Goal: Navigation & Orientation: Find specific page/section

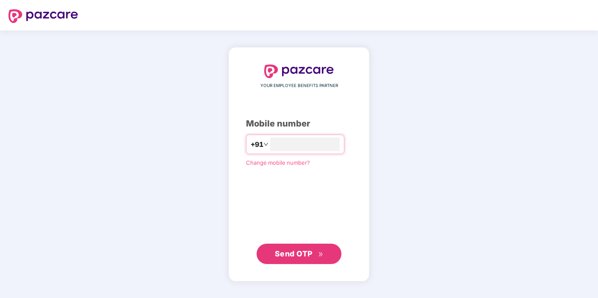
type input "**********"
click at [293, 244] on button "Send OTP" at bounding box center [298, 253] width 85 height 20
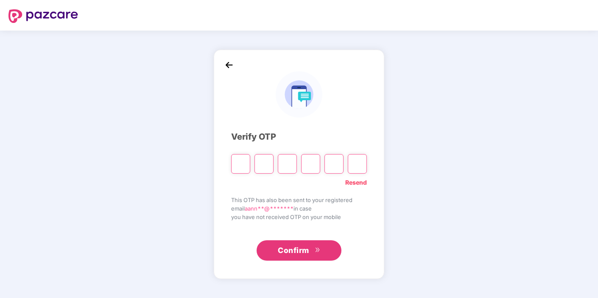
type input "*"
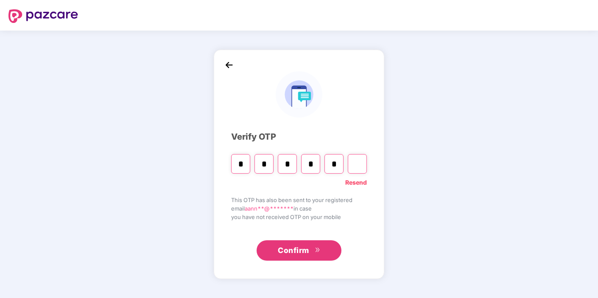
type input "*"
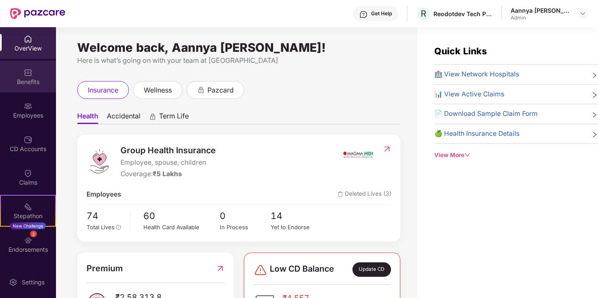
click at [36, 70] on div "Benefits" at bounding box center [28, 77] width 56 height 32
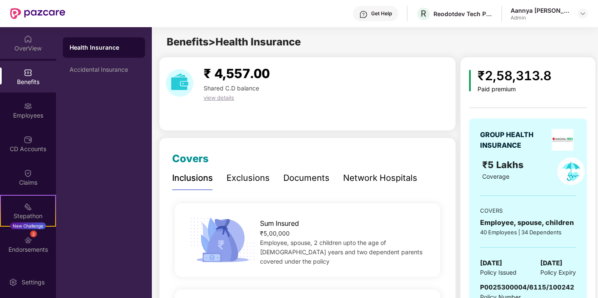
click at [31, 42] on img at bounding box center [28, 39] width 8 height 8
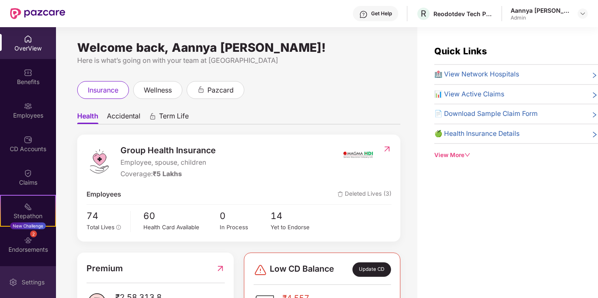
click at [31, 276] on div "Settings" at bounding box center [28, 282] width 56 height 32
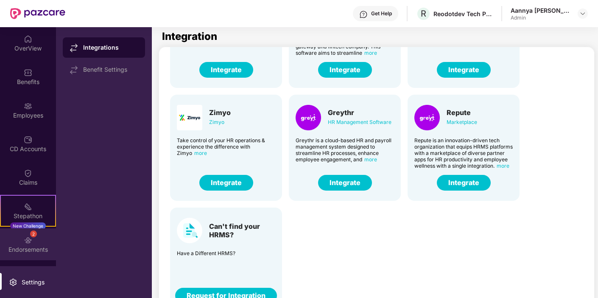
click at [44, 247] on div "Endorsements" at bounding box center [28, 249] width 56 height 8
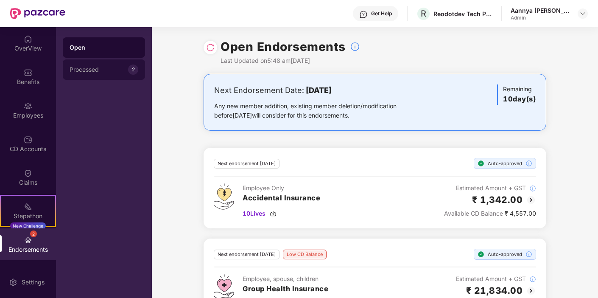
click at [89, 73] on div "Processed 2" at bounding box center [104, 69] width 82 height 20
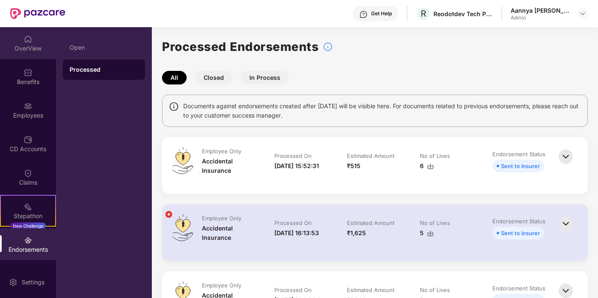
click at [30, 40] on img at bounding box center [28, 39] width 8 height 8
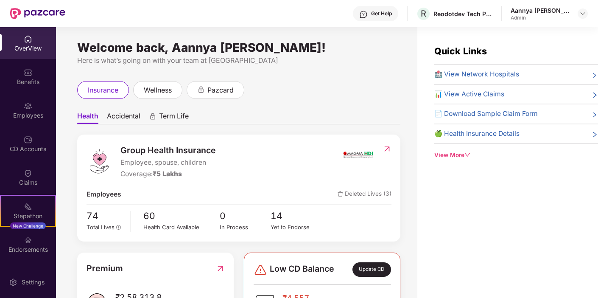
click at [526, 11] on div "Aannya [PERSON_NAME]" at bounding box center [539, 10] width 59 height 8
click at [586, 13] on div at bounding box center [582, 13] width 10 height 10
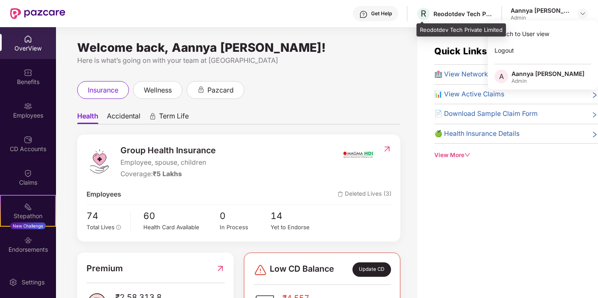
click at [460, 14] on div "Reodotdev Tech Private Limited" at bounding box center [462, 14] width 59 height 8
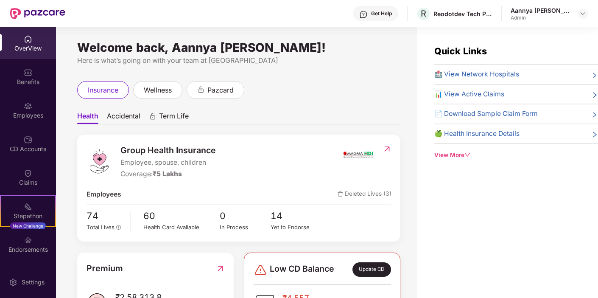
click at [406, 33] on div "Welcome back, Aannya Kanishka Agrawal! Here is what’s going on with your team a…" at bounding box center [236, 167] width 361 height 281
click at [28, 278] on div "Settings" at bounding box center [33, 282] width 28 height 8
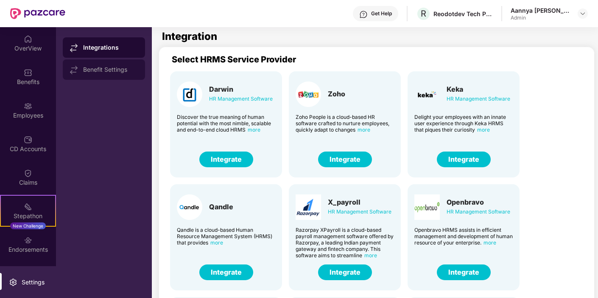
click at [116, 72] on div "Benefit Settings" at bounding box center [110, 69] width 55 height 7
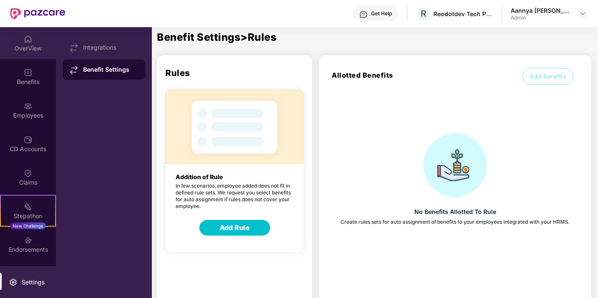
click at [28, 43] on div "OverView" at bounding box center [28, 43] width 56 height 32
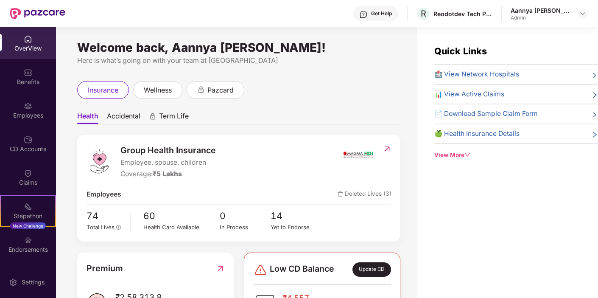
click at [457, 150] on div "View More" at bounding box center [516, 154] width 164 height 9
